Goal: Browse casually

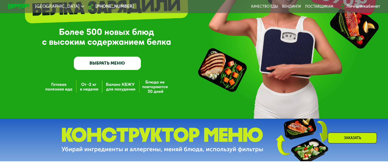
scroll to position [65, 0]
